Goal: Information Seeking & Learning: Find specific page/section

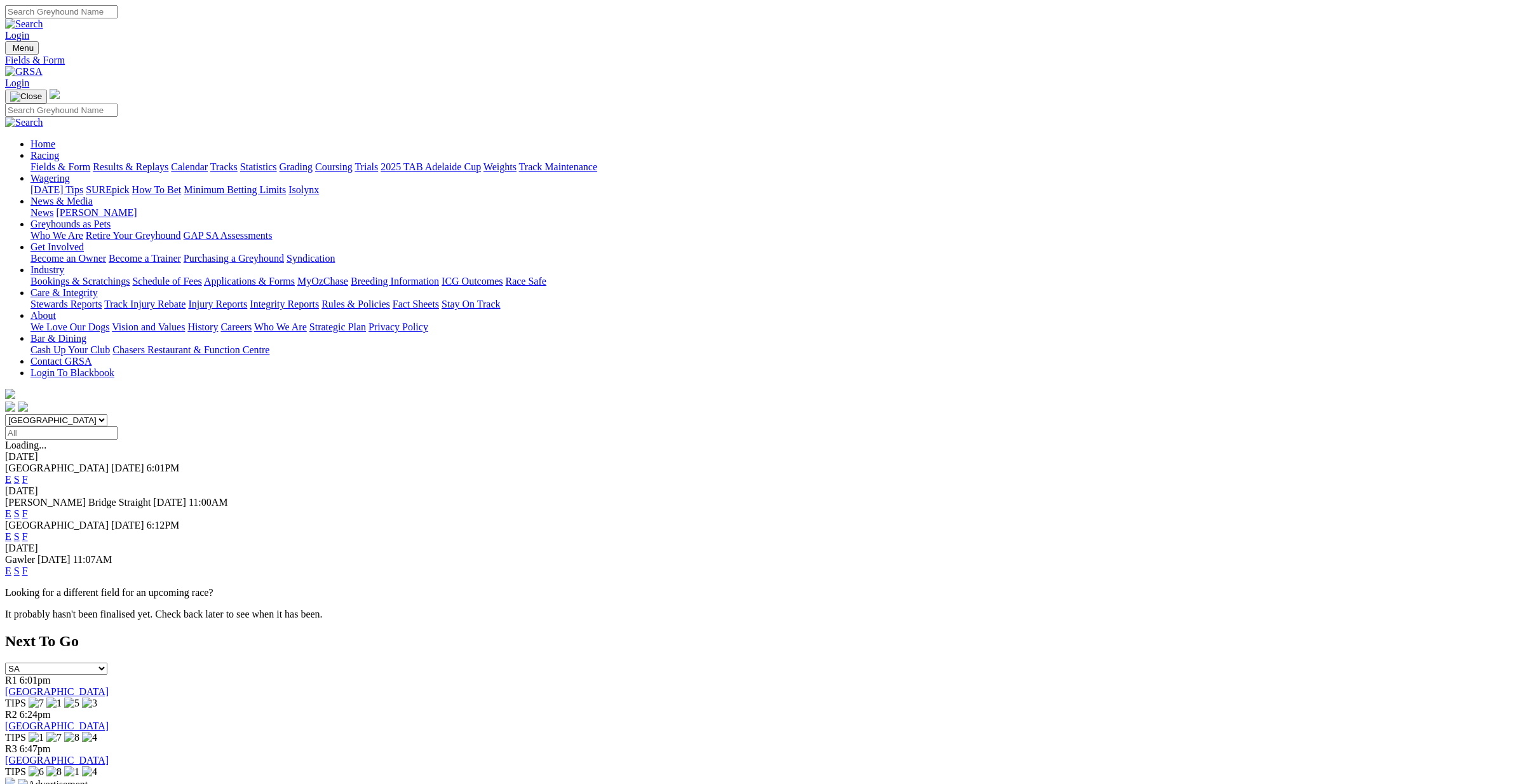
click at [208, 162] on link "Calendar" at bounding box center [189, 167] width 37 height 11
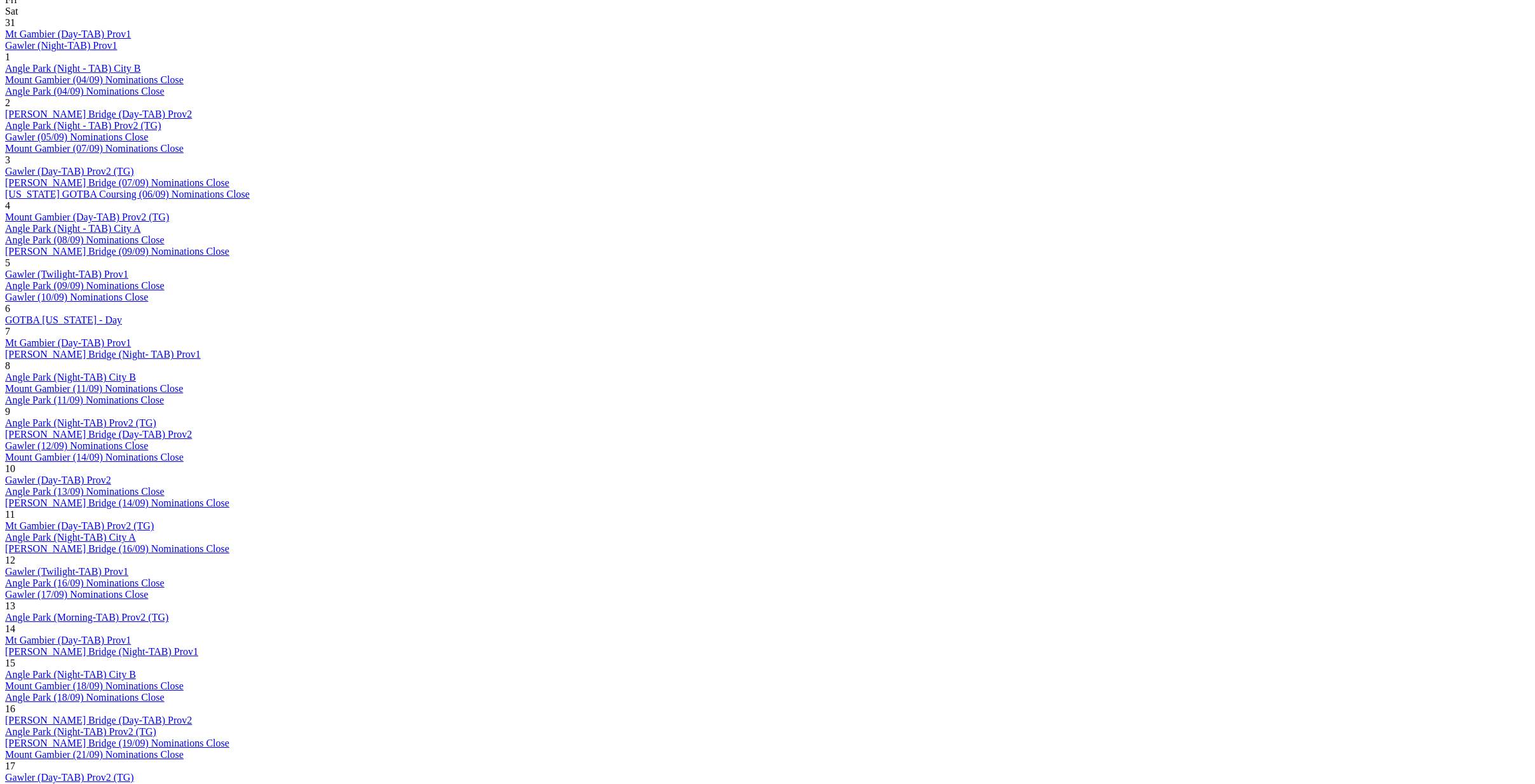
scroll to position [698, 0]
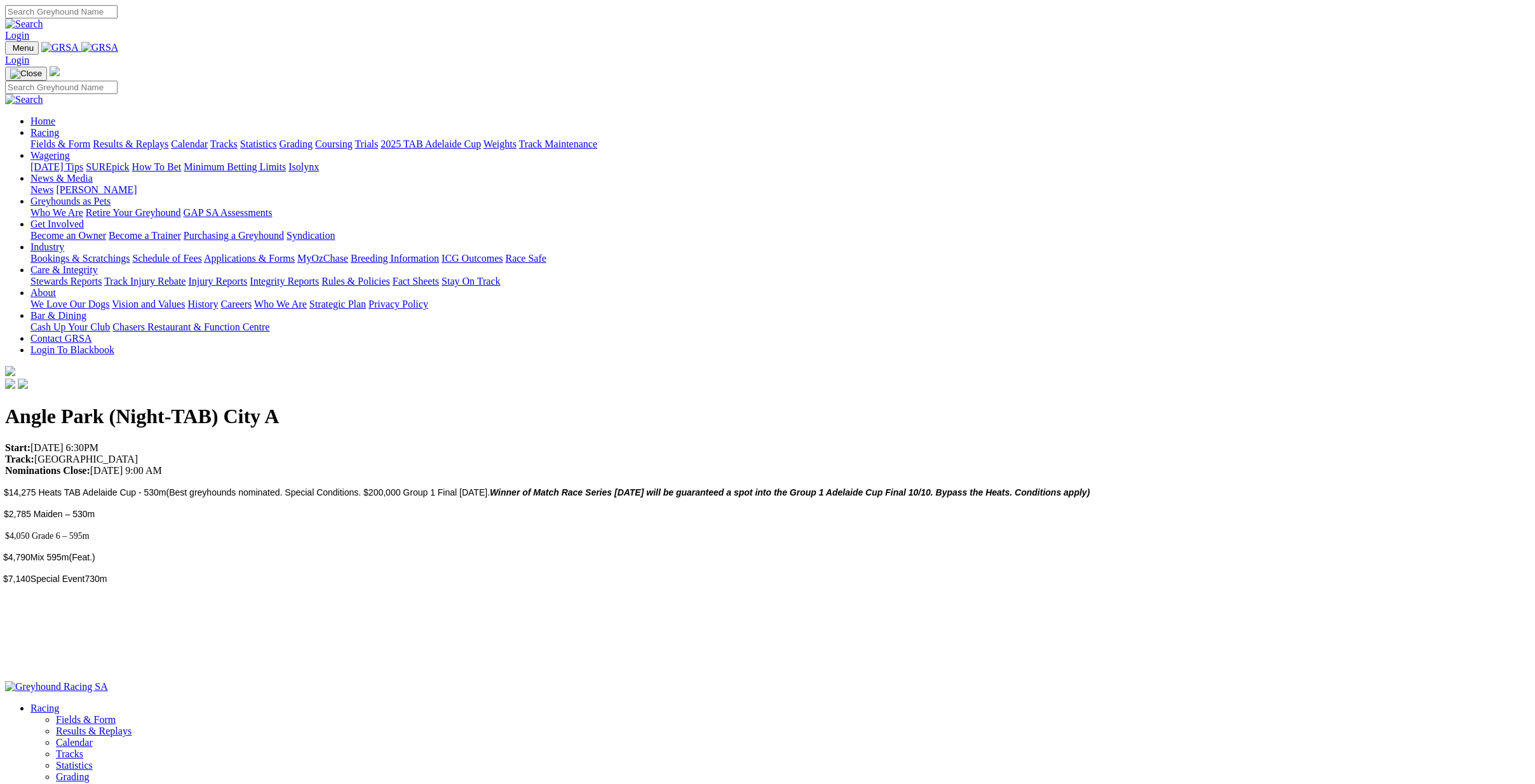
click at [59, 127] on link "Racing" at bounding box center [45, 132] width 29 height 11
click at [91, 139] on link "Fields & Form" at bounding box center [60, 144] width 60 height 11
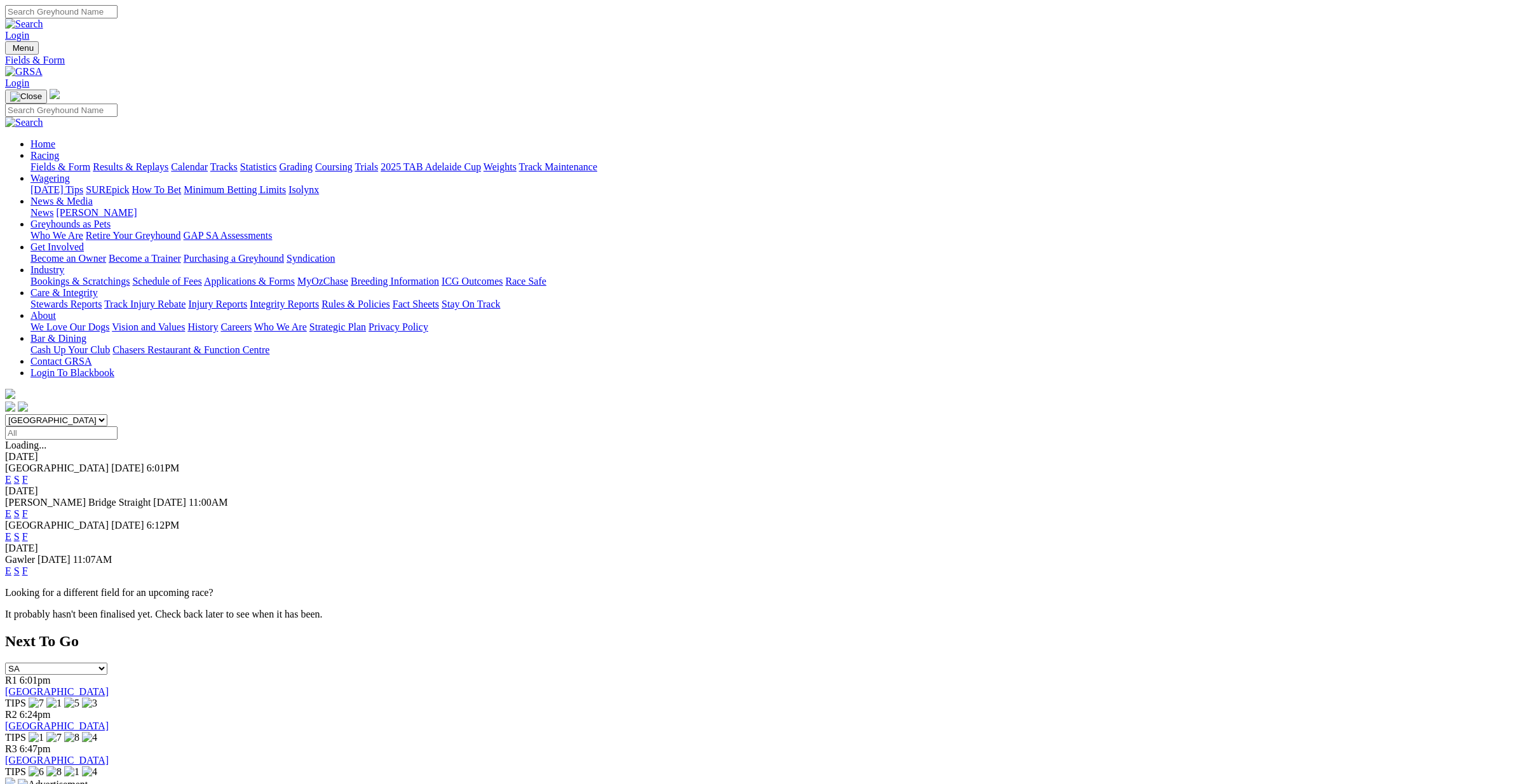
click at [59, 150] on link "Racing" at bounding box center [45, 155] width 29 height 11
click at [91, 162] on link "Fields & Form" at bounding box center [60, 167] width 60 height 11
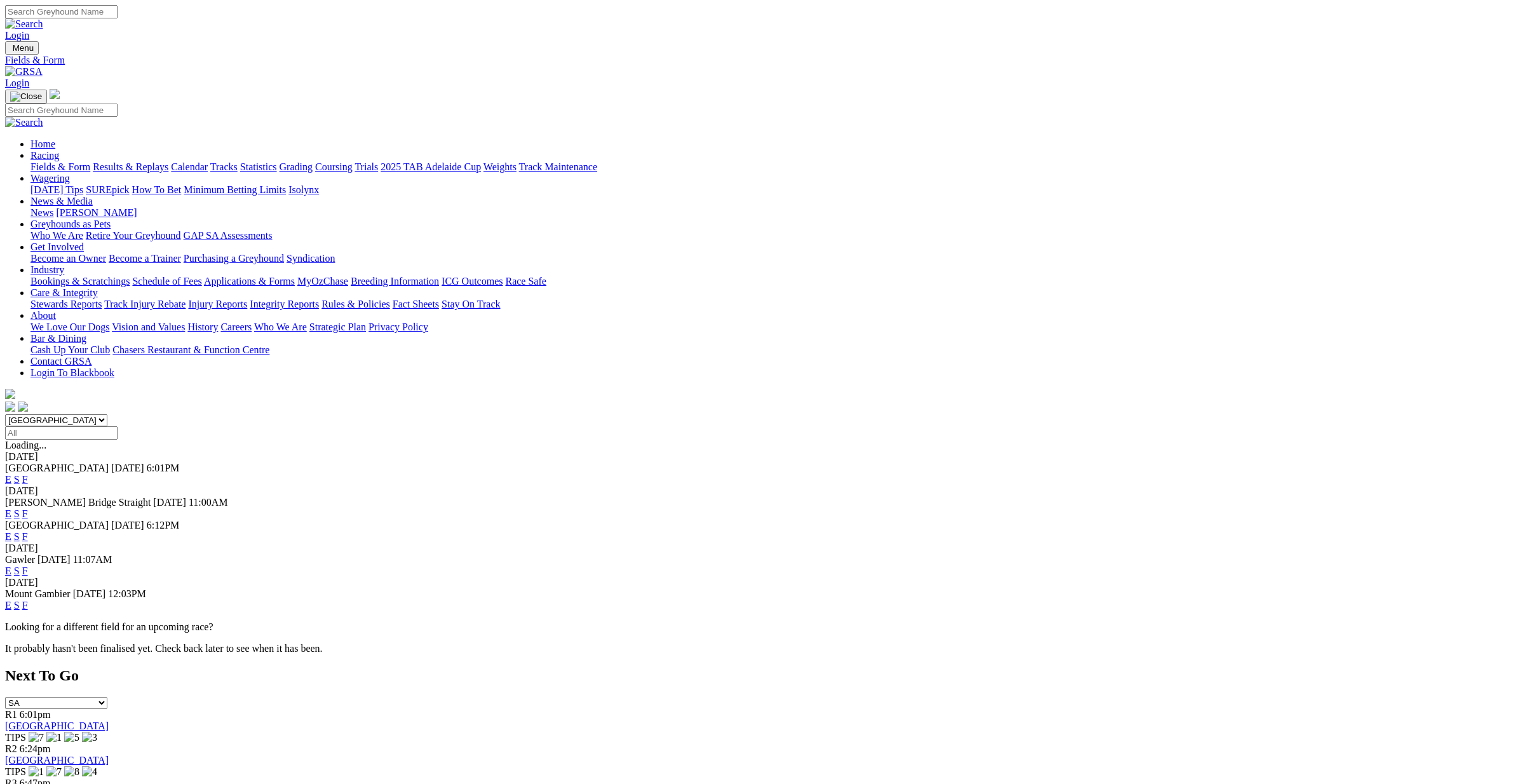
click at [91, 162] on link "Fields & Form" at bounding box center [60, 167] width 60 height 11
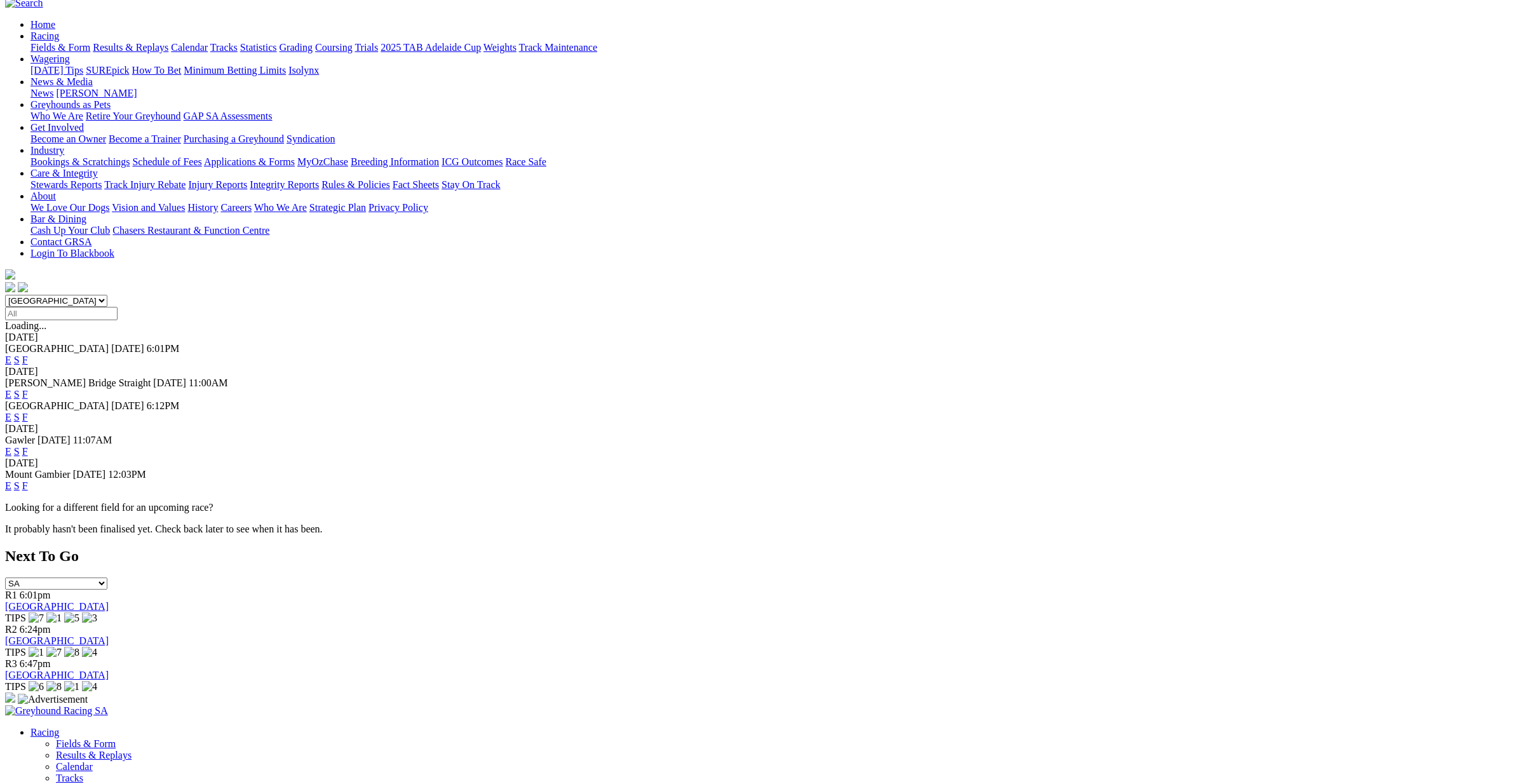
scroll to position [63, 0]
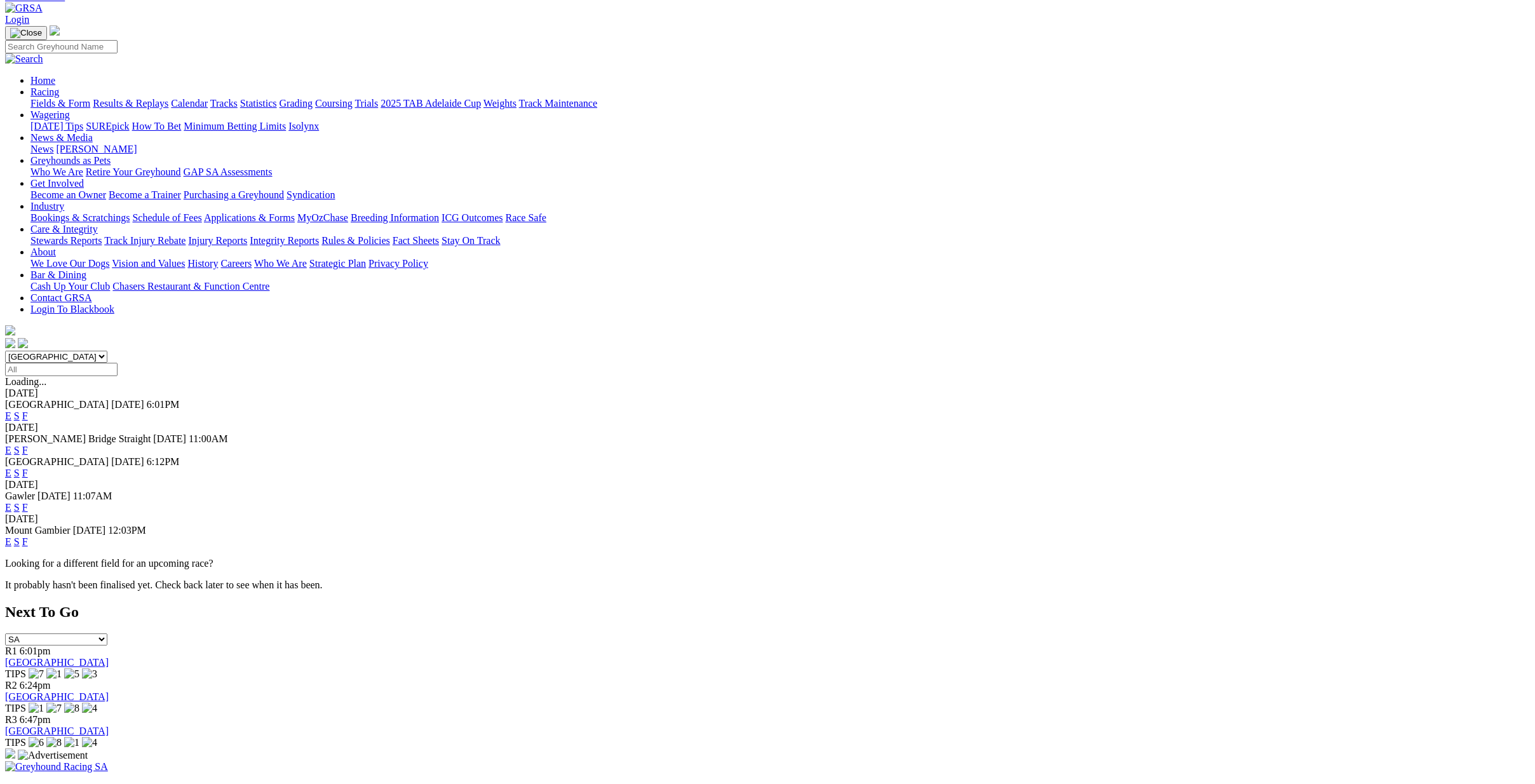
click at [91, 98] on link "Fields & Form" at bounding box center [60, 103] width 60 height 11
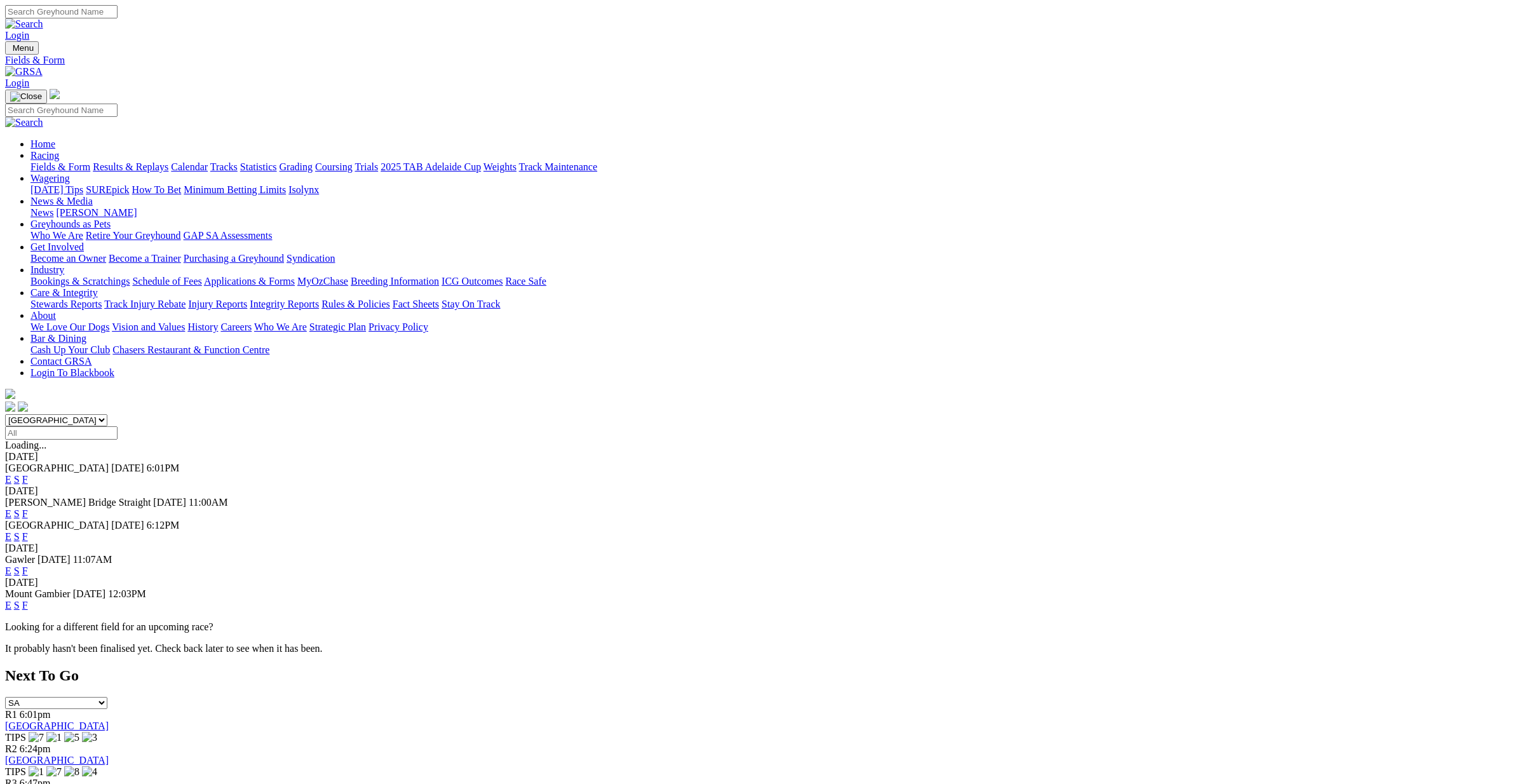
click at [305, 30] on div "Login" at bounding box center [767, 23] width 1524 height 36
click at [91, 162] on link "Fields & Form" at bounding box center [60, 167] width 60 height 11
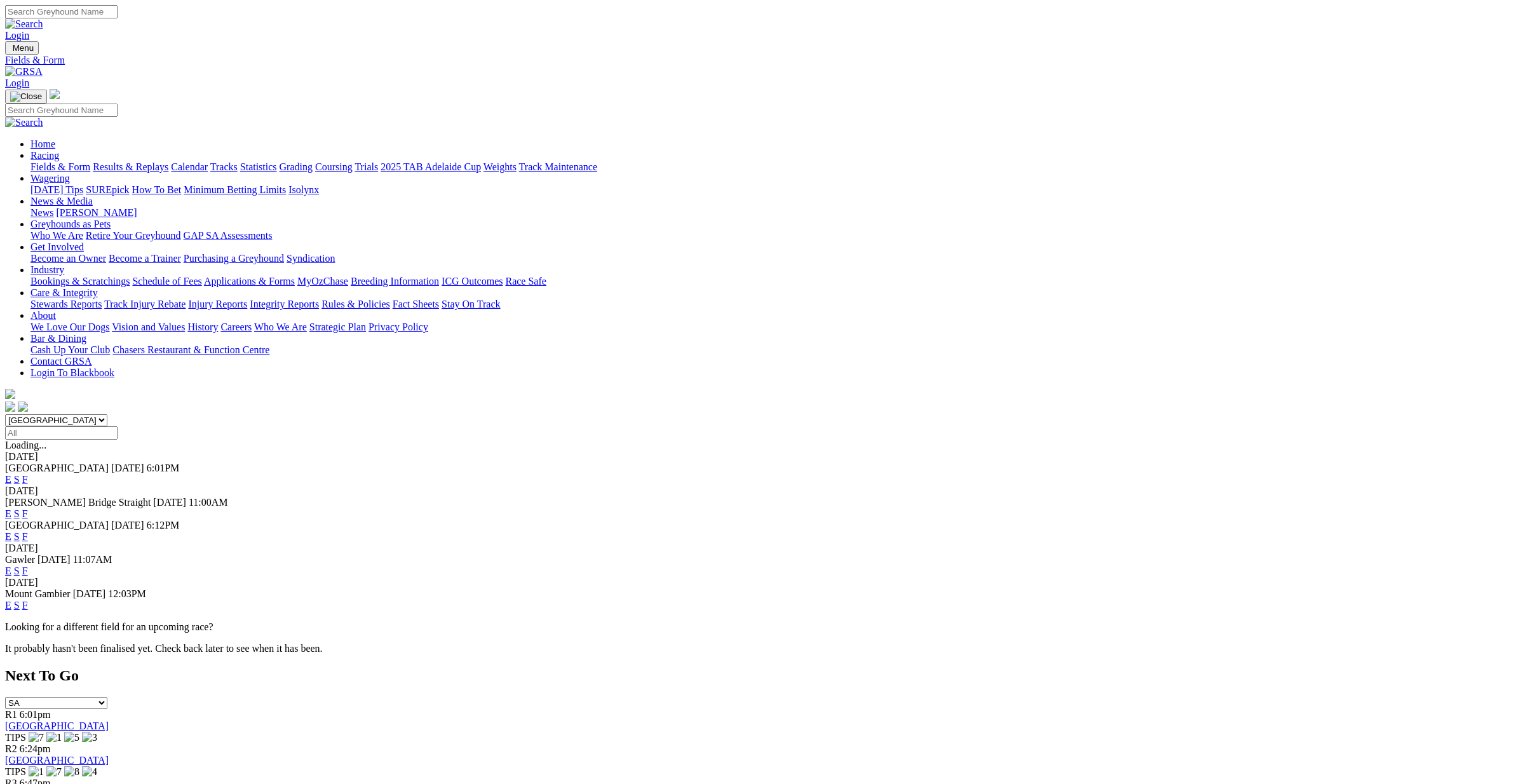
click at [91, 162] on link "Fields & Form" at bounding box center [60, 167] width 60 height 11
click at [59, 150] on link "Racing" at bounding box center [45, 155] width 29 height 11
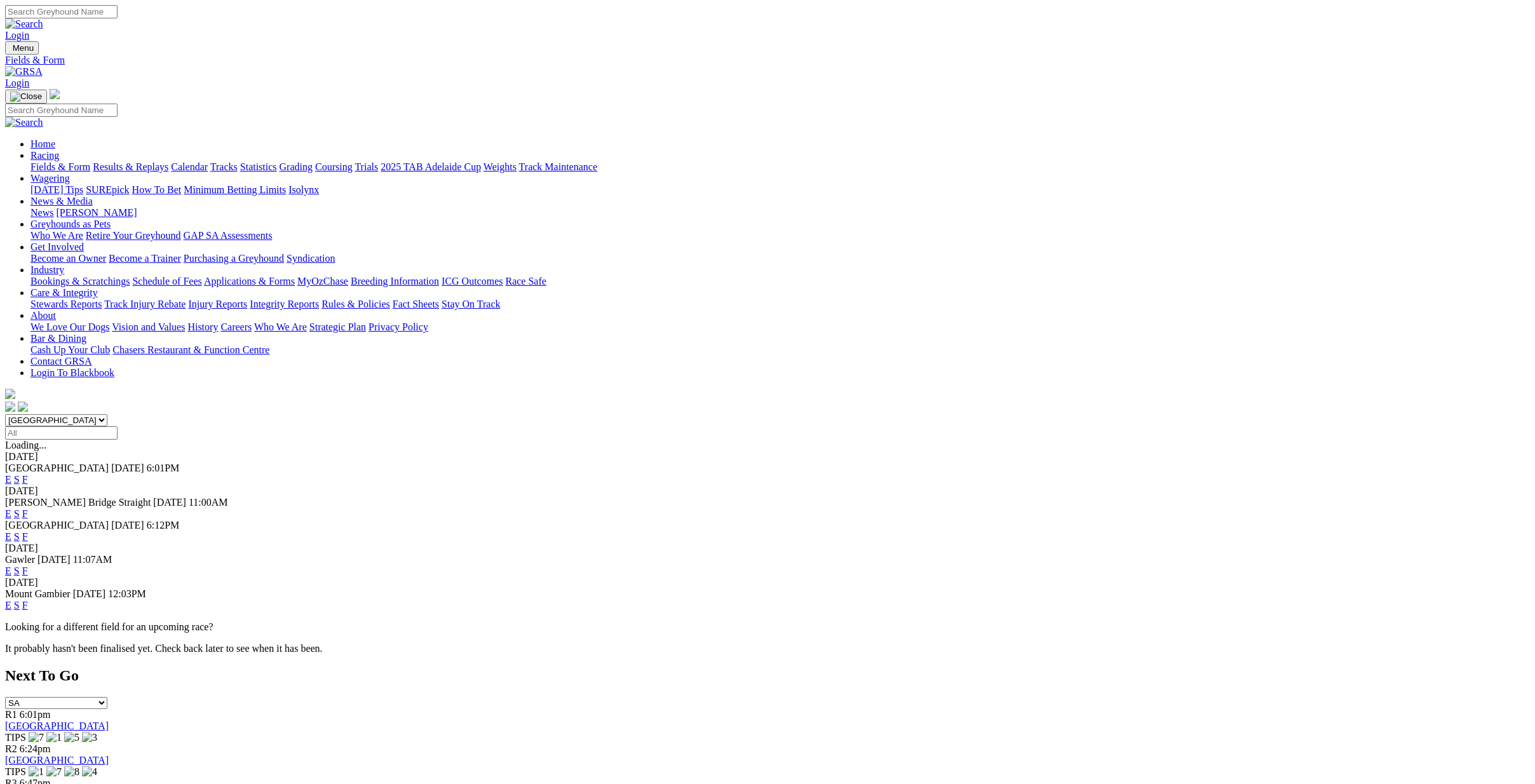
click at [91, 162] on link "Fields & Form" at bounding box center [60, 167] width 60 height 11
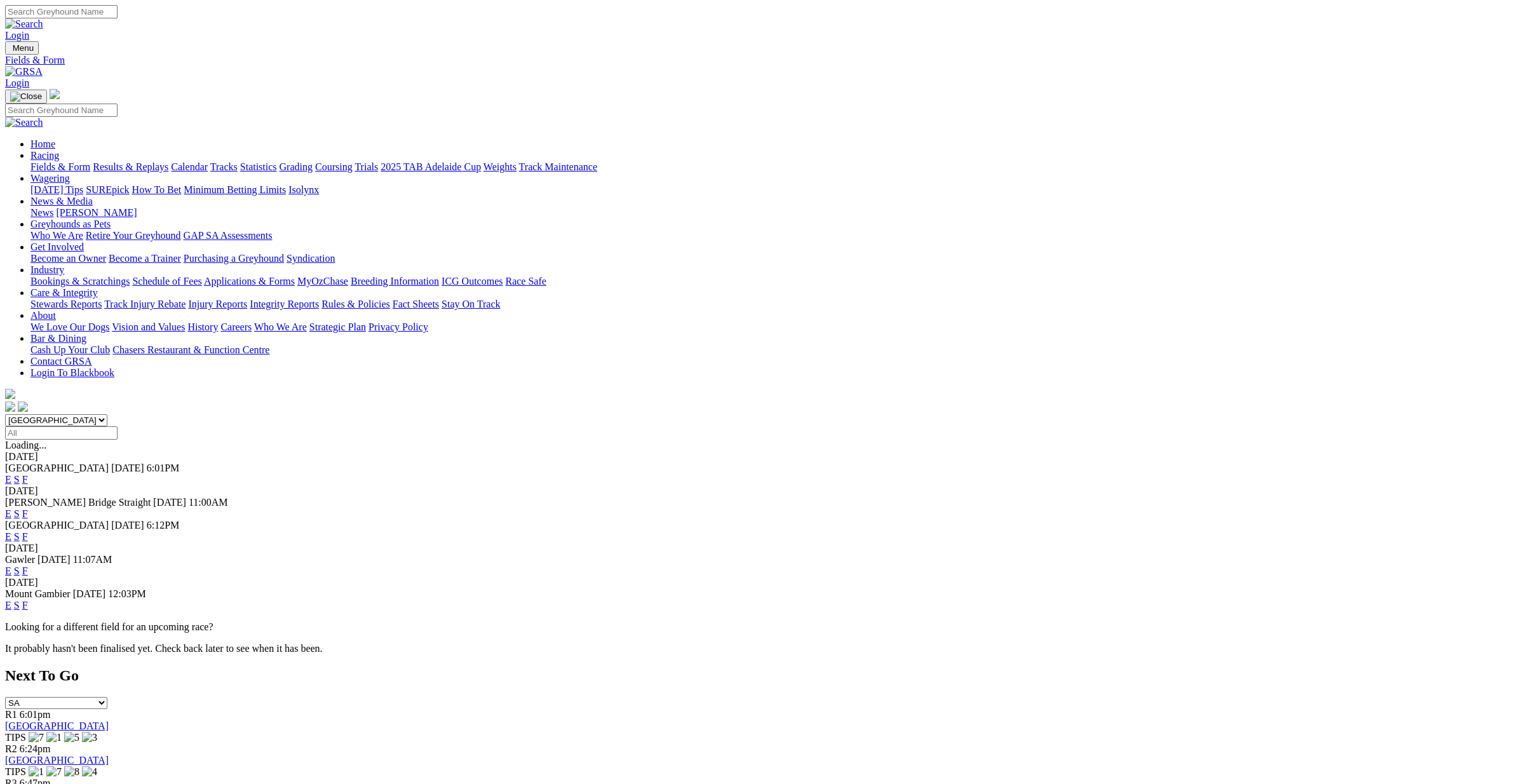
click at [390, 554] on div "Gawler 01 Oct 25 11:07AM E S F" at bounding box center [767, 566] width 1524 height 23
click at [91, 162] on link "Fields & Form" at bounding box center [60, 167] width 60 height 11
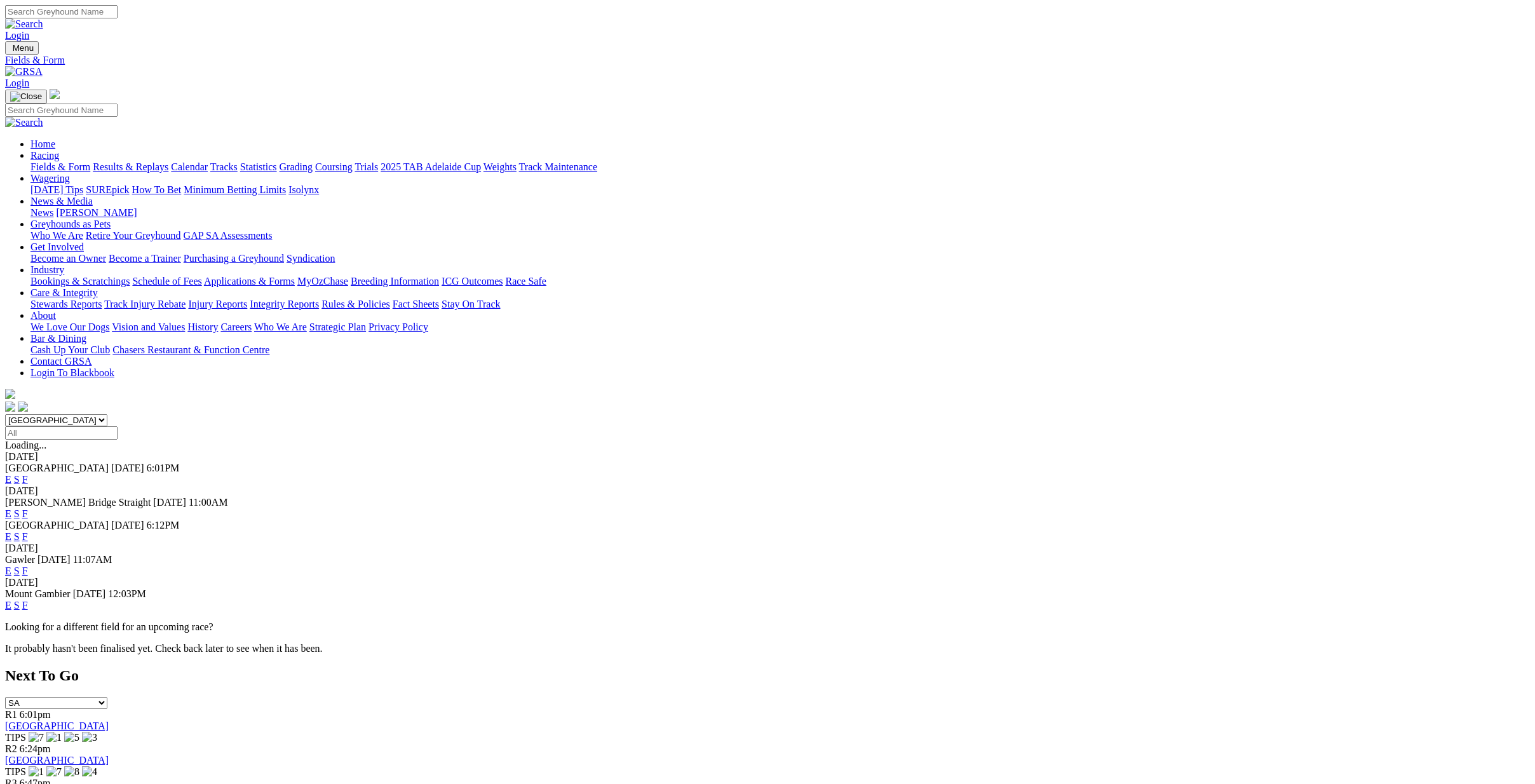
click at [91, 162] on link "Fields & Form" at bounding box center [60, 167] width 60 height 11
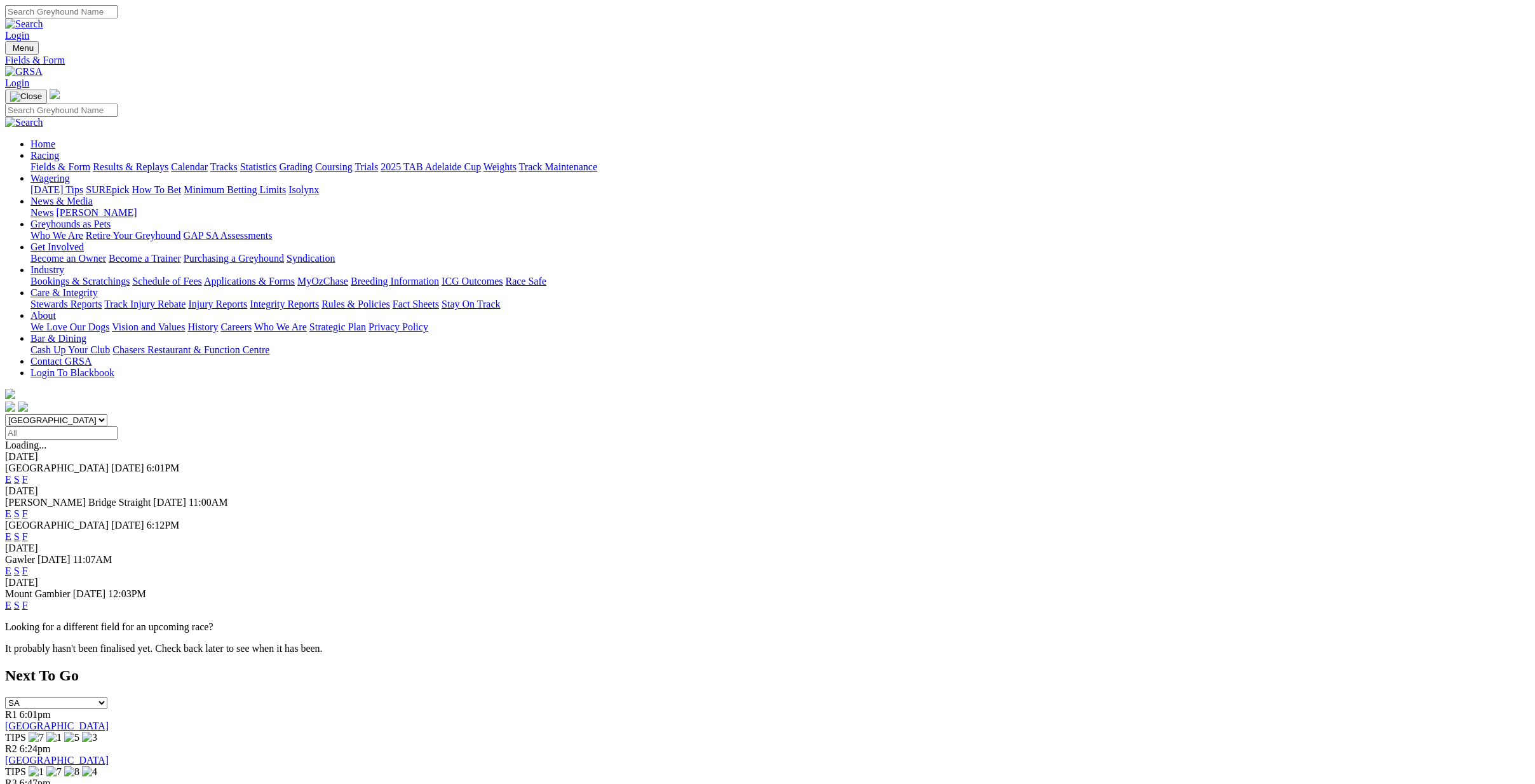
click at [59, 150] on link "Racing" at bounding box center [45, 155] width 29 height 11
click at [208, 162] on link "Calendar" at bounding box center [189, 167] width 37 height 11
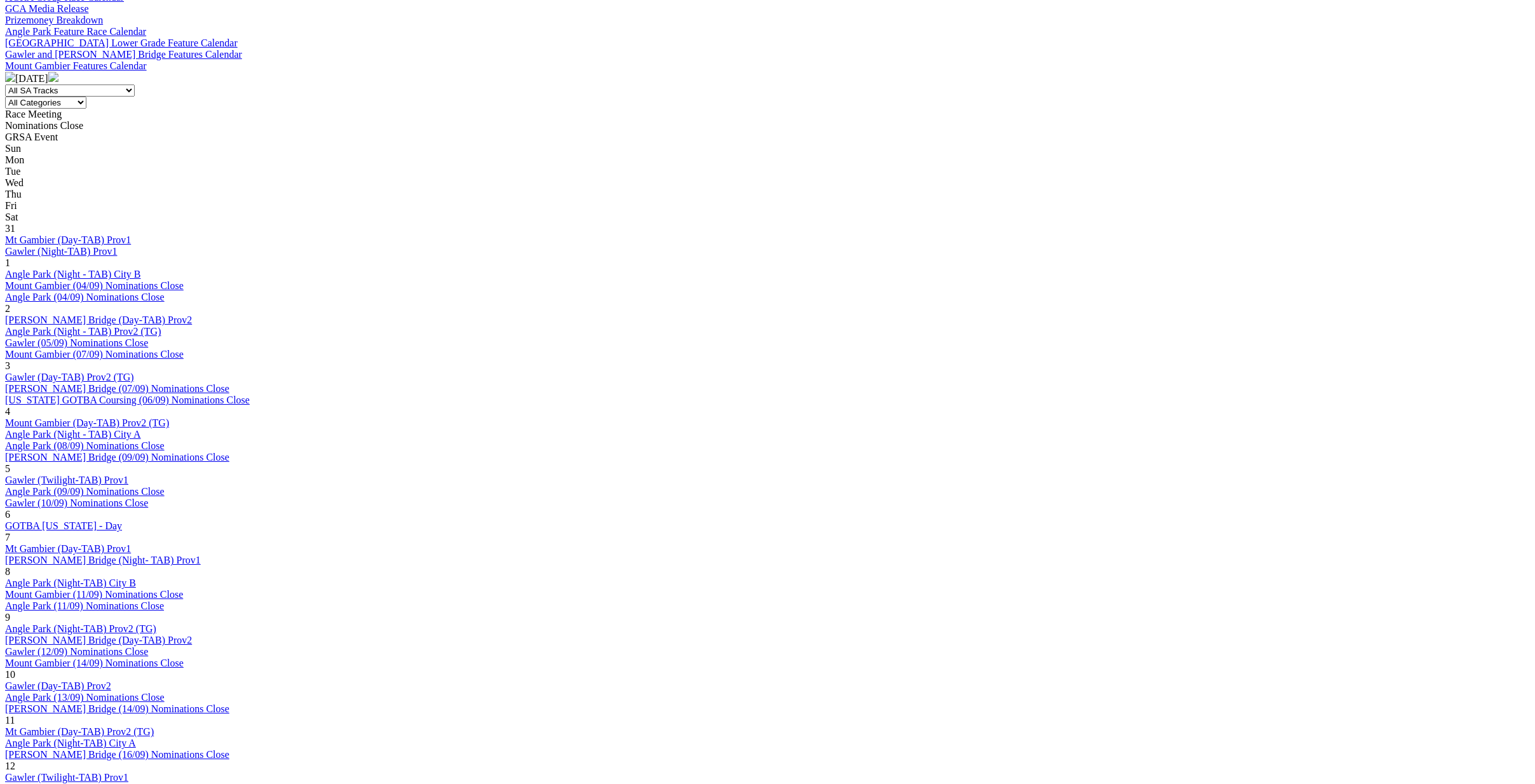
scroll to position [508, 0]
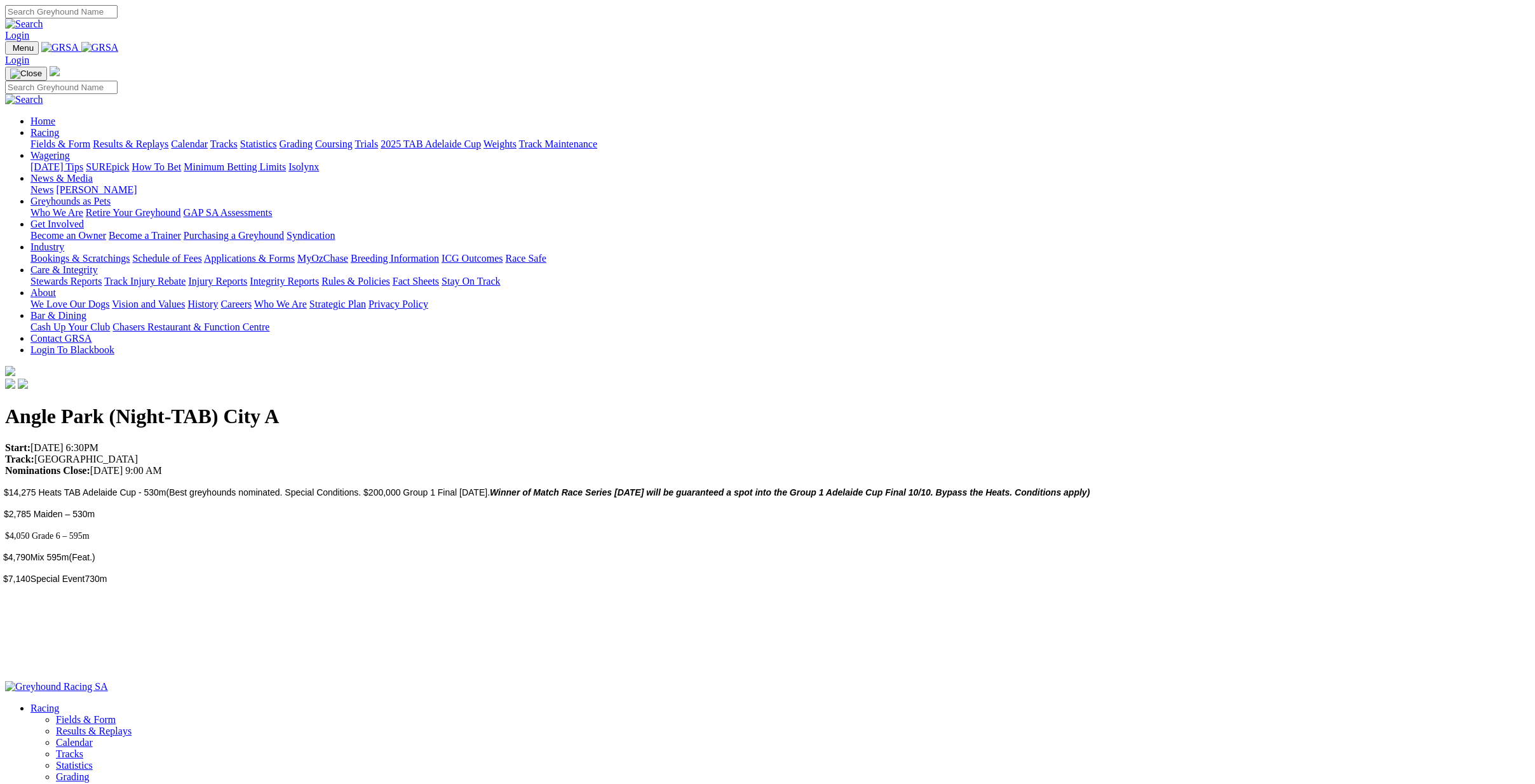
click at [59, 127] on link "Racing" at bounding box center [45, 132] width 29 height 11
click at [91, 139] on link "Fields & Form" at bounding box center [60, 144] width 60 height 11
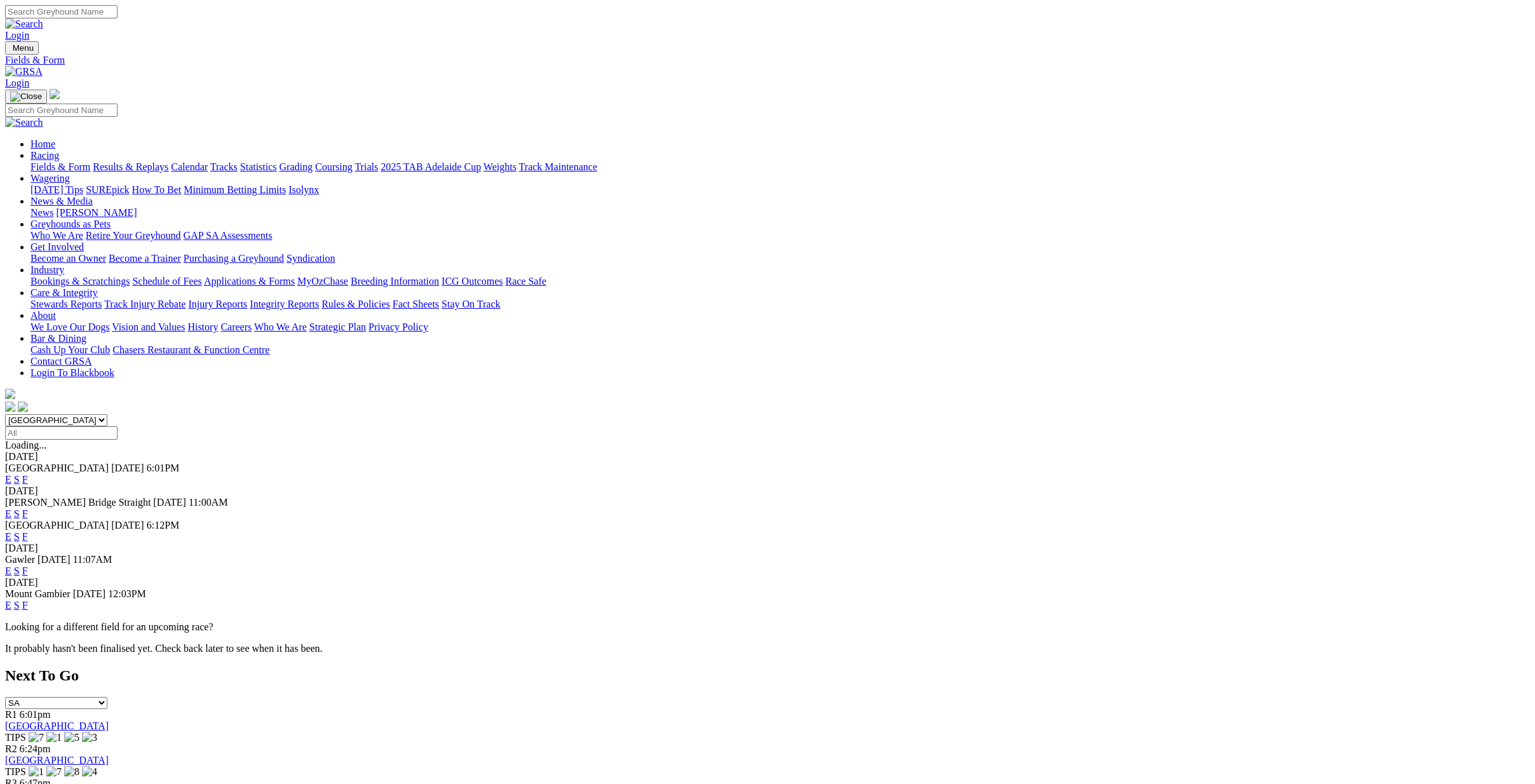
click at [91, 162] on link "Fields & Form" at bounding box center [60, 167] width 60 height 11
